Goal: Task Accomplishment & Management: Use online tool/utility

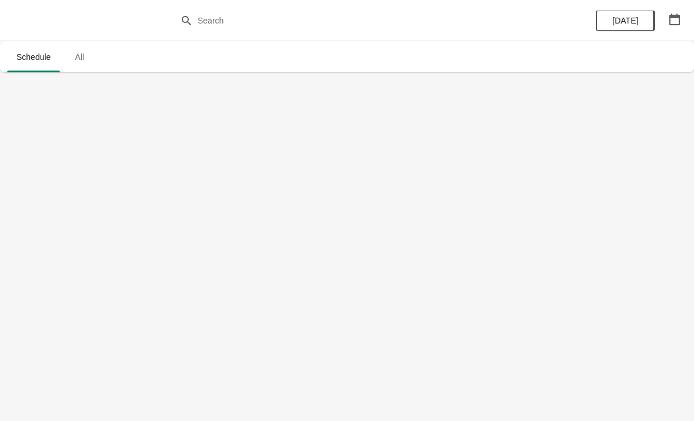
click at [665, 18] on button "button" at bounding box center [674, 19] width 21 height 21
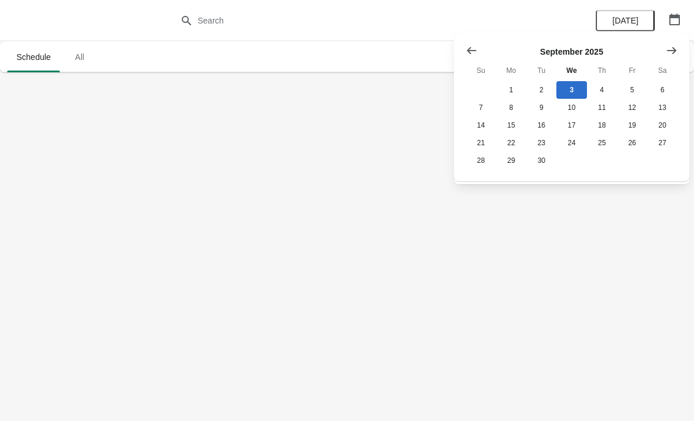
click at [537, 12] on div at bounding box center [347, 20] width 694 height 41
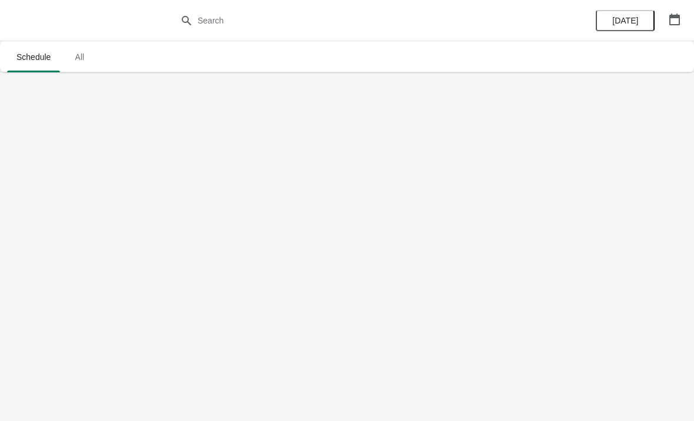
click at [83, 64] on span "All" at bounding box center [79, 56] width 29 height 21
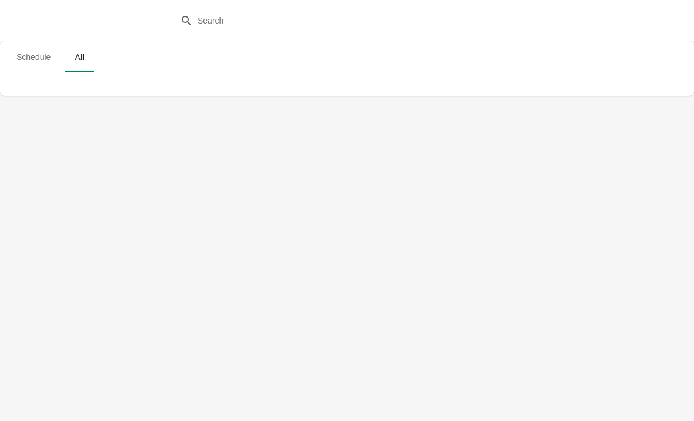
click at [38, 52] on span "Schedule" at bounding box center [33, 56] width 53 height 21
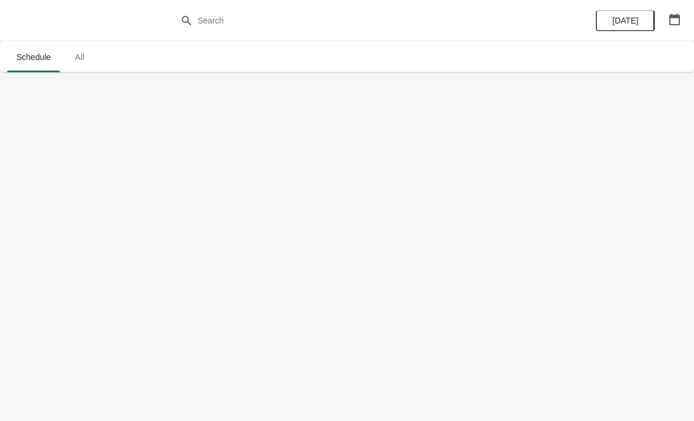
click at [89, 66] on span "All" at bounding box center [79, 56] width 29 height 21
